Goal: Task Accomplishment & Management: Complete application form

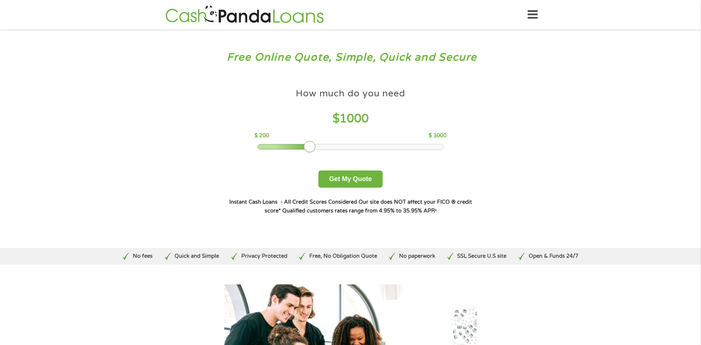
click at [358, 188] on div "How much do you need? $300 $500 $750 $900 $1000 $1500 $2000 $2500 $3000 Other a…" at bounding box center [350, 150] width 279 height 154
click at [347, 182] on button "Get My Quote" at bounding box center [350, 178] width 64 height 17
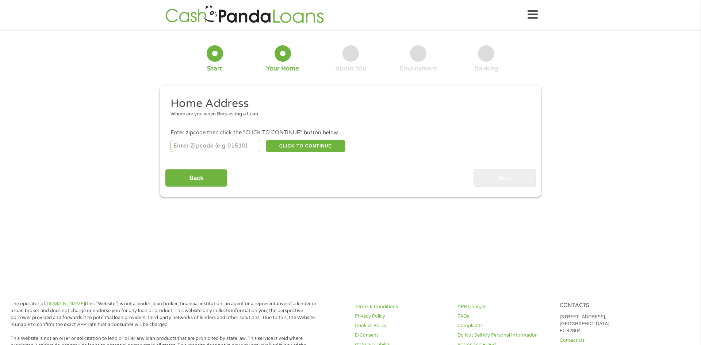
click at [212, 147] on input "number" at bounding box center [215, 146] width 90 height 12
type input "44846"
select select "[US_STATE]"
click at [320, 146] on button "CLICK TO CONTINUE" at bounding box center [306, 146] width 80 height 12
type input "44846"
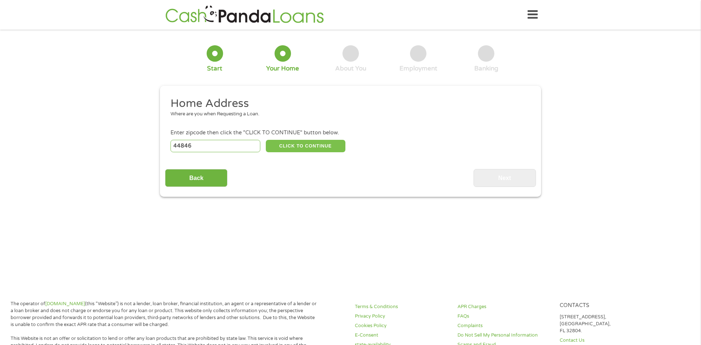
type input "[GEOGRAPHIC_DATA]"
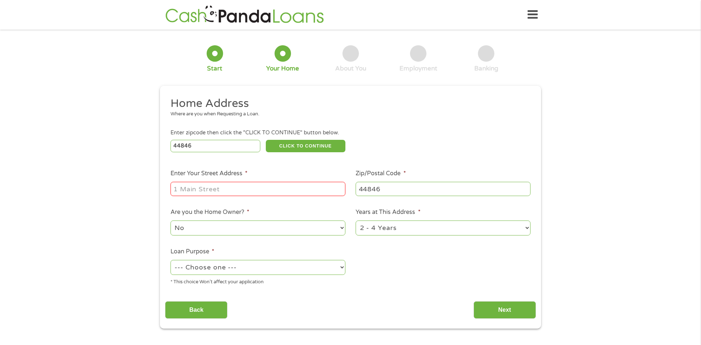
click at [218, 195] on input "Enter Your Street Address *" at bounding box center [257, 189] width 175 height 14
type input "[STREET_ADDRESS]"
click at [397, 226] on select "1 Year or less 1 - 2 Years 2 - 4 Years Over 4 Years" at bounding box center [442, 227] width 175 height 15
select select "12months"
click at [355, 221] on select "1 Year or less 1 - 2 Years 2 - 4 Years Over 4 Years" at bounding box center [442, 227] width 175 height 15
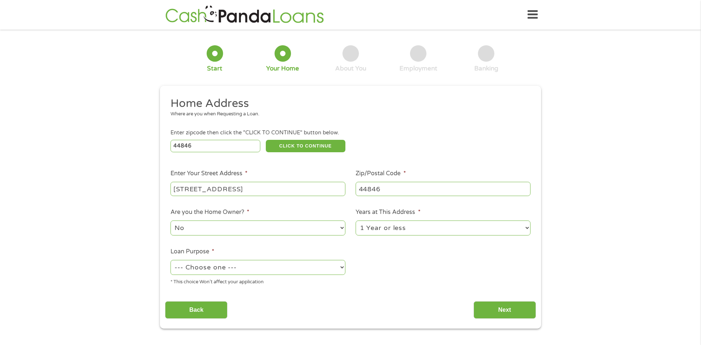
click at [232, 268] on select "--- Choose one --- Pay Bills Debt Consolidation Home Improvement Major Purchase…" at bounding box center [257, 267] width 175 height 15
select select "shorttermcash"
click at [170, 261] on select "--- Choose one --- Pay Bills Debt Consolidation Home Improvement Major Purchase…" at bounding box center [257, 267] width 175 height 15
click at [503, 308] on input "Next" at bounding box center [504, 310] width 62 height 18
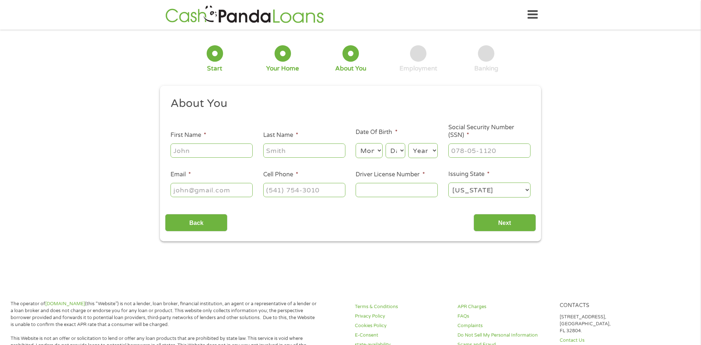
scroll to position [3, 3]
click at [198, 152] on input "First Name *" at bounding box center [211, 150] width 82 height 14
type input "Jordan"
type input "[PERSON_NAME]"
type input "[EMAIL_ADDRESS][DOMAIN_NAME]"
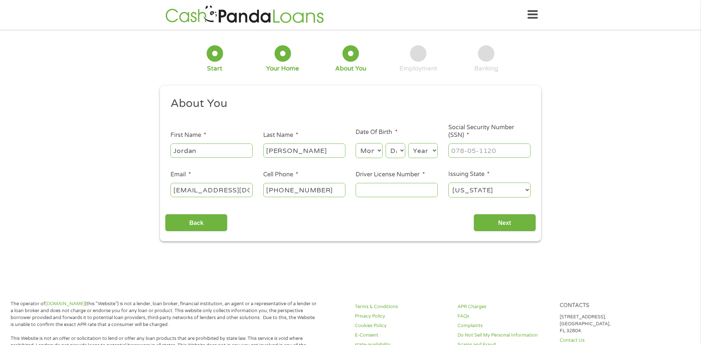
click at [331, 188] on input "[PHONE_NUMBER]" at bounding box center [304, 190] width 82 height 14
type input "[PHONE_NUMBER]"
click at [368, 155] on select "Month 1 2 3 4 5 6 7 8 9 10 11 12" at bounding box center [368, 150] width 27 height 15
select select "12"
click at [355, 143] on select "Month 1 2 3 4 5 6 7 8 9 10 11 12" at bounding box center [368, 150] width 27 height 15
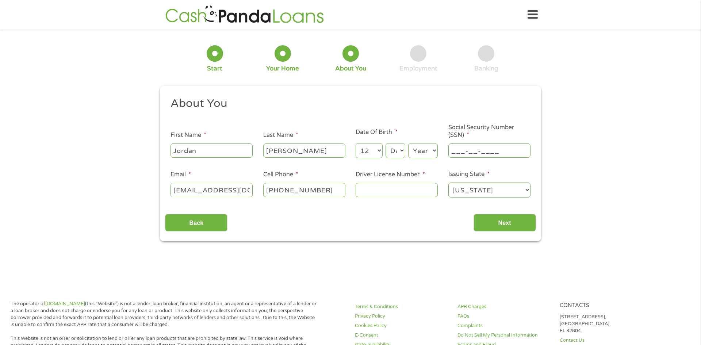
click at [489, 151] on input "___-__-____" at bounding box center [489, 150] width 82 height 14
type input "627-90-6695"
click at [410, 191] on input "Driver License Number *" at bounding box center [396, 190] width 82 height 14
type input "vm106979"
click at [514, 218] on input "Next" at bounding box center [504, 223] width 62 height 18
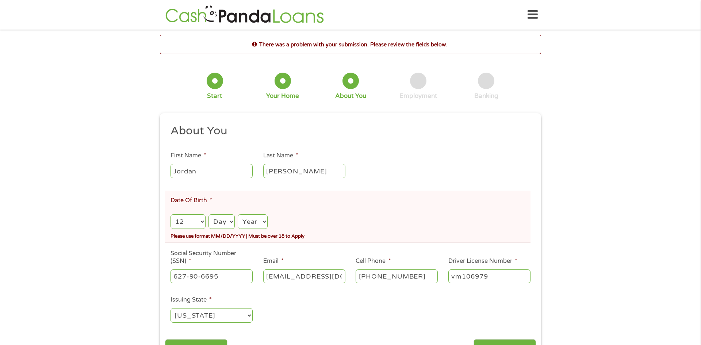
click at [227, 215] on select "Day 1 2 3 4 5 6 7 8 9 10 11 12 13 14 15 16 17 18 19 20 21 22 23 24 25 26 27 28 …" at bounding box center [221, 221] width 26 height 15
select select "9"
click at [208, 214] on select "Day 1 2 3 4 5 6 7 8 9 10 11 12 13 14 15 16 17 18 19 20 21 22 23 24 25 26 27 28 …" at bounding box center [221, 221] width 26 height 15
click at [259, 220] on select "Year [DATE] 2006 2005 2004 2003 2002 2001 2000 1999 1998 1997 1996 1995 1994 19…" at bounding box center [253, 221] width 30 height 15
select select "2003"
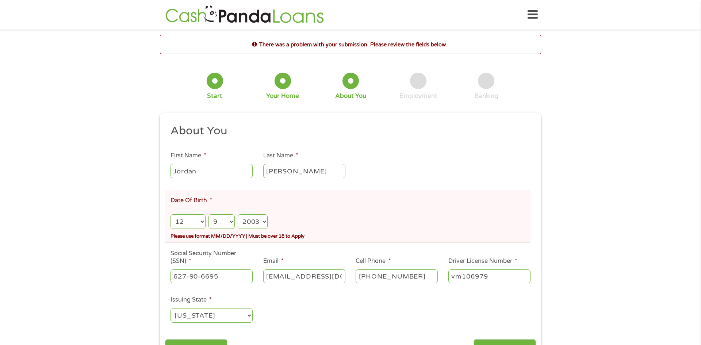
click at [238, 214] on select "Year [DATE] 2006 2005 2004 2003 2002 2001 2000 1999 1998 1997 1996 1995 1994 19…" at bounding box center [253, 221] width 30 height 15
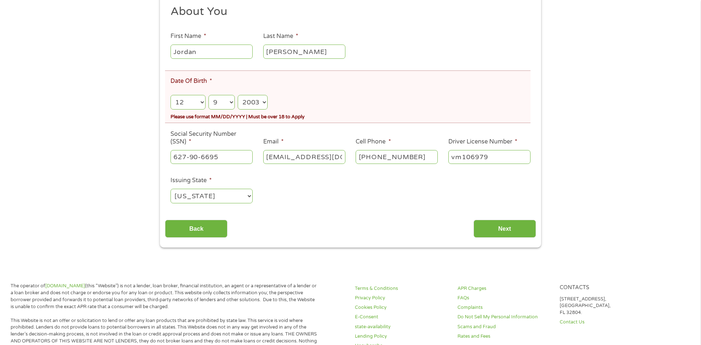
scroll to position [119, 0]
click at [213, 101] on select "Day 1 2 3 4 5 6 7 8 9 10 11 12 13 14 15 16 17 18 19 20 21 22 23 24 25 26 27 28 …" at bounding box center [221, 102] width 26 height 15
click at [208, 95] on select "Day 1 2 3 4 5 6 7 8 9 10 11 12 13 14 15 16 17 18 19 20 21 22 23 24 25 26 27 28 …" at bounding box center [221, 102] width 26 height 15
click at [515, 232] on input "Next" at bounding box center [504, 229] width 62 height 18
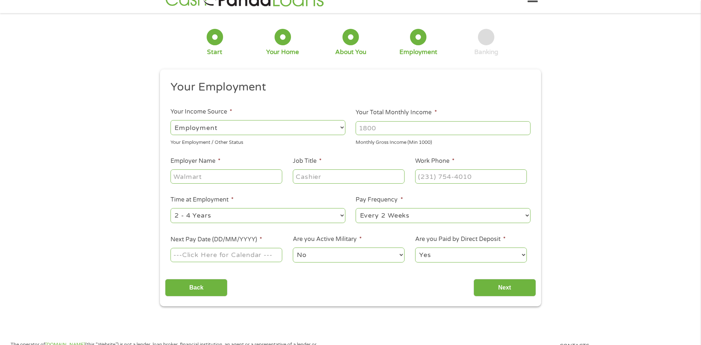
scroll to position [3, 3]
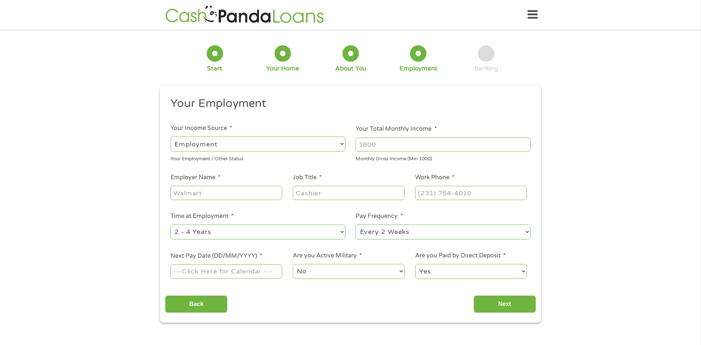
click at [231, 141] on select "--- Choose one --- Employment [DEMOGRAPHIC_DATA] Benefits" at bounding box center [257, 143] width 175 height 15
click at [170, 136] on select "--- Choose one --- Employment [DEMOGRAPHIC_DATA] Benefits" at bounding box center [257, 143] width 175 height 15
click at [382, 139] on input "Your Total Monthly Income *" at bounding box center [442, 145] width 175 height 14
click at [365, 146] on input "2672" at bounding box center [442, 145] width 175 height 14
type input "2672"
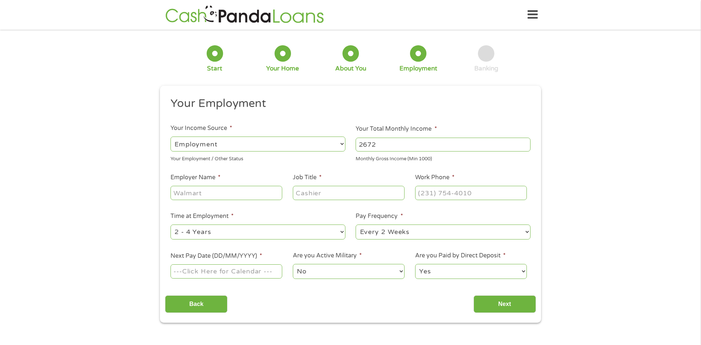
click at [216, 195] on input "Employer Name *" at bounding box center [226, 193] width 112 height 14
type input "Life Out Loud"
click at [364, 193] on input "Job Title *" at bounding box center [349, 193] width 112 height 14
type input "DSP"
click at [488, 190] on input "(___) ___-____" at bounding box center [471, 193] width 112 height 14
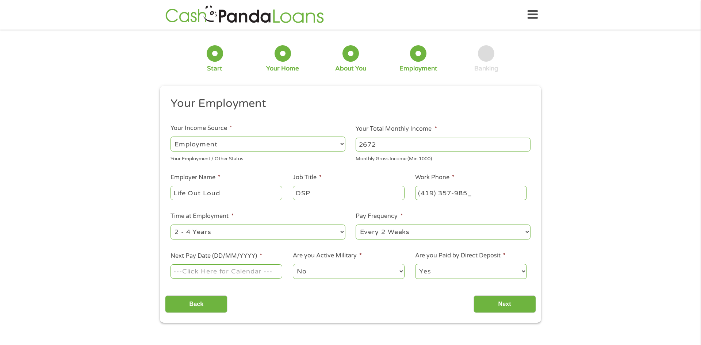
type input "[PHONE_NUMBER]"
click at [518, 178] on li "Work Phone * [PHONE_NUMBER]" at bounding box center [470, 187] width 122 height 28
click at [267, 233] on select "--- Choose one --- 1 Year or less 1 - 2 Years 2 - 4 Years Over 4 Years" at bounding box center [257, 231] width 175 height 15
select select "12months"
click at [170, 224] on select "--- Choose one --- 1 Year or less 1 - 2 Years 2 - 4 Years Over 4 Years" at bounding box center [257, 231] width 175 height 15
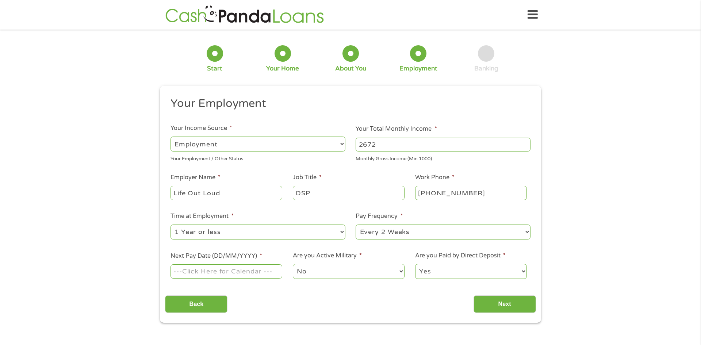
click at [257, 273] on input "Next Pay Date (DD/MM/YYYY) *" at bounding box center [226, 271] width 112 height 14
type input "[DATE]"
click at [485, 270] on select "Yes No" at bounding box center [471, 271] width 112 height 15
select select "0"
click at [415, 264] on select "Yes No" at bounding box center [471, 271] width 112 height 15
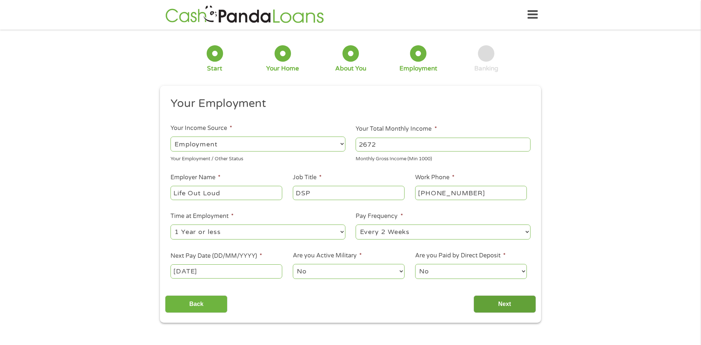
click at [510, 302] on input "Next" at bounding box center [504, 304] width 62 height 18
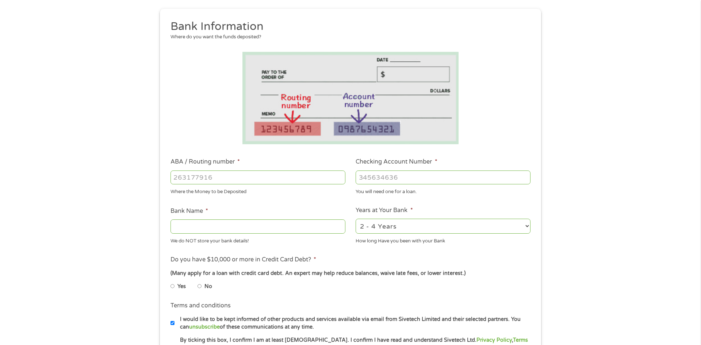
scroll to position [77, 0]
click at [255, 178] on input "ABA / Routing number *" at bounding box center [257, 177] width 175 height 14
click at [199, 286] on input "No" at bounding box center [199, 286] width 4 height 12
radio input "true"
click at [192, 178] on input "ABA / Routing number *" at bounding box center [257, 177] width 175 height 14
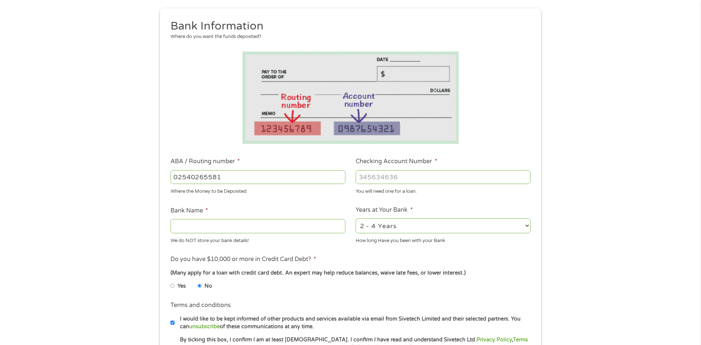
type input "02540265581"
click at [404, 180] on input "Checking Account Number *" at bounding box center [442, 177] width 175 height 14
drag, startPoint x: 442, startPoint y: 177, endPoint x: 334, endPoint y: 177, distance: 107.7
click at [334, 177] on ul "Bank Information Where do you want the funds deposited? ABA / Routing number * …" at bounding box center [350, 200] width 370 height 363
click at [248, 177] on input "02540265581" at bounding box center [257, 177] width 175 height 14
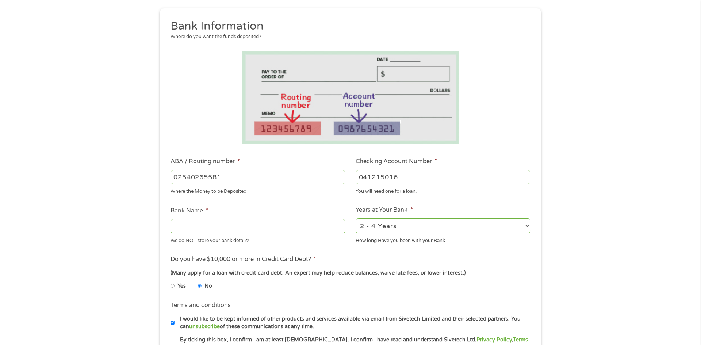
click at [401, 174] on input "041215016" at bounding box center [442, 177] width 175 height 14
type input "0"
click at [305, 176] on input "02540265581" at bounding box center [257, 177] width 175 height 14
type input "0"
click at [305, 178] on input "ABA / Routing number *" at bounding box center [257, 177] width 175 height 14
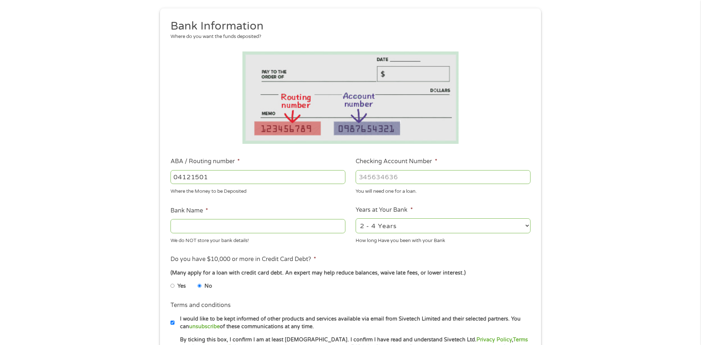
type input "041215016"
type input "HUNTINGTON NATIONAL BANK"
type input "041215016"
click at [466, 176] on input "Checking Account Number *" at bounding box center [442, 177] width 175 height 14
click at [411, 223] on select "2 - 4 Years 6 - 12 Months 1 - 2 Years Over 4 Years" at bounding box center [442, 225] width 175 height 15
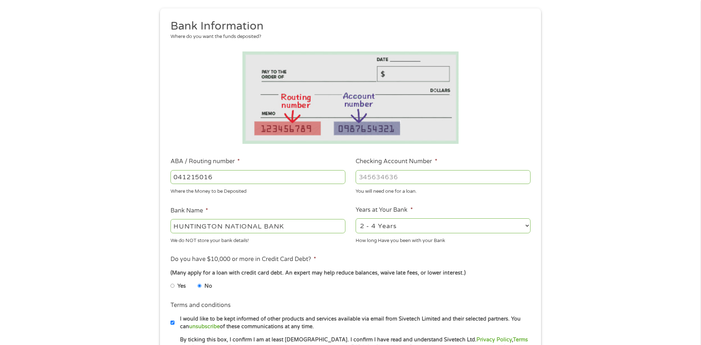
select select "24months"
click at [355, 218] on select "2 - 4 Years 6 - 12 Months 1 - 2 Years Over 4 Years" at bounding box center [442, 225] width 175 height 15
click at [389, 175] on input "Checking Account Number *" at bounding box center [442, 177] width 175 height 14
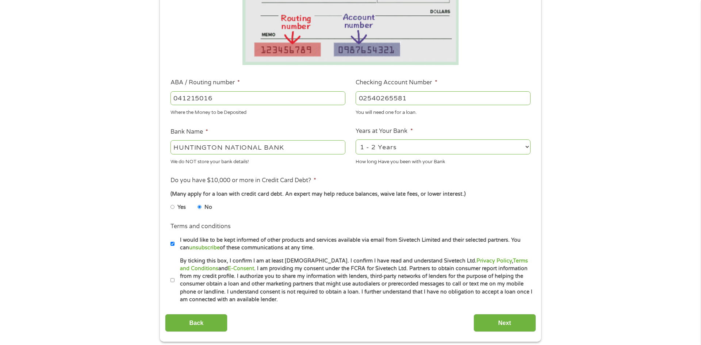
scroll to position [176, 0]
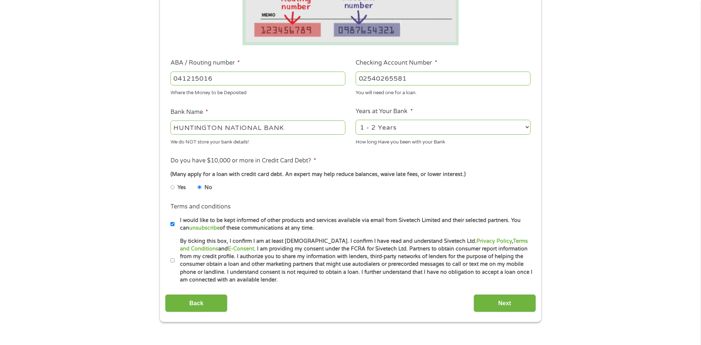
type input "02540265581"
click at [173, 260] on input "By ticking this box, I confirm I am at least [DEMOGRAPHIC_DATA]. I confirm I ha…" at bounding box center [172, 261] width 4 height 12
checkbox input "true"
click at [504, 301] on input "Next" at bounding box center [504, 303] width 62 height 18
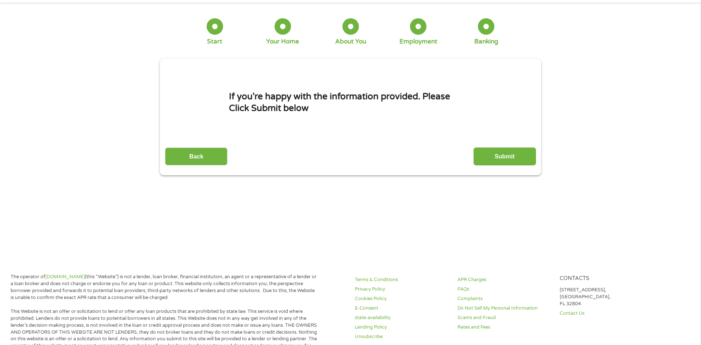
scroll to position [0, 0]
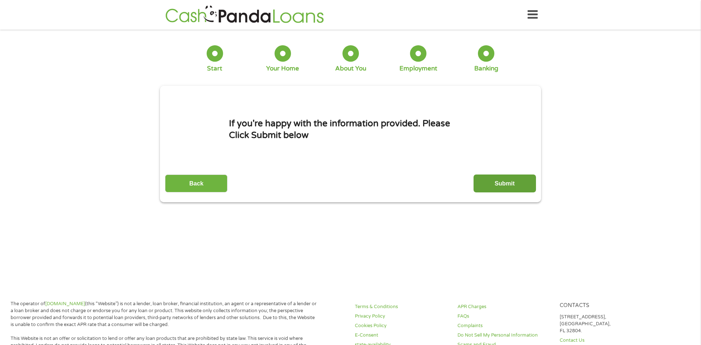
click at [516, 186] on input "Submit" at bounding box center [504, 183] width 62 height 18
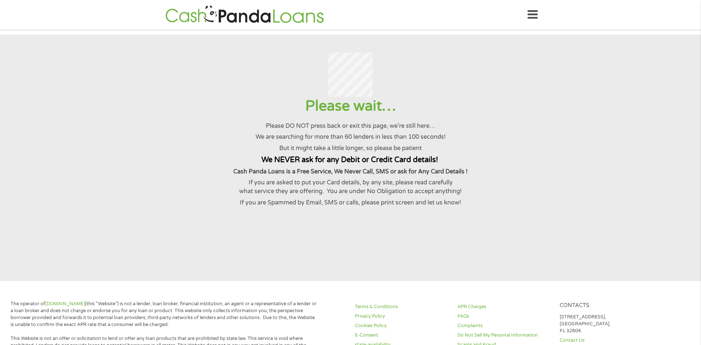
click at [364, 141] on p "We are searching for more than 60 lenders in less than 100 seconds!" at bounding box center [350, 136] width 683 height 9
